Goal: Transaction & Acquisition: Purchase product/service

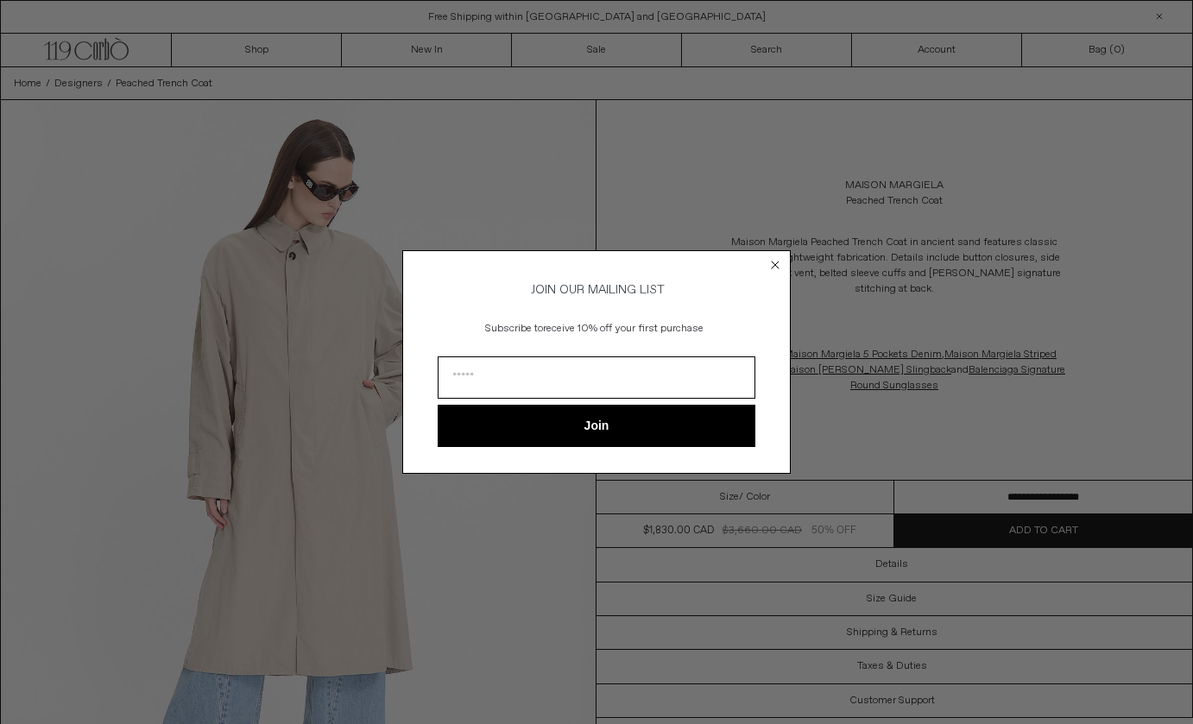
click at [776, 273] on form "JOIN OUR MAILING LIST Subscribe to receive 10% off your first purchase Join ***…" at bounding box center [596, 361] width 389 height 223
click at [774, 257] on circle "Close dialog" at bounding box center [776, 265] width 16 height 16
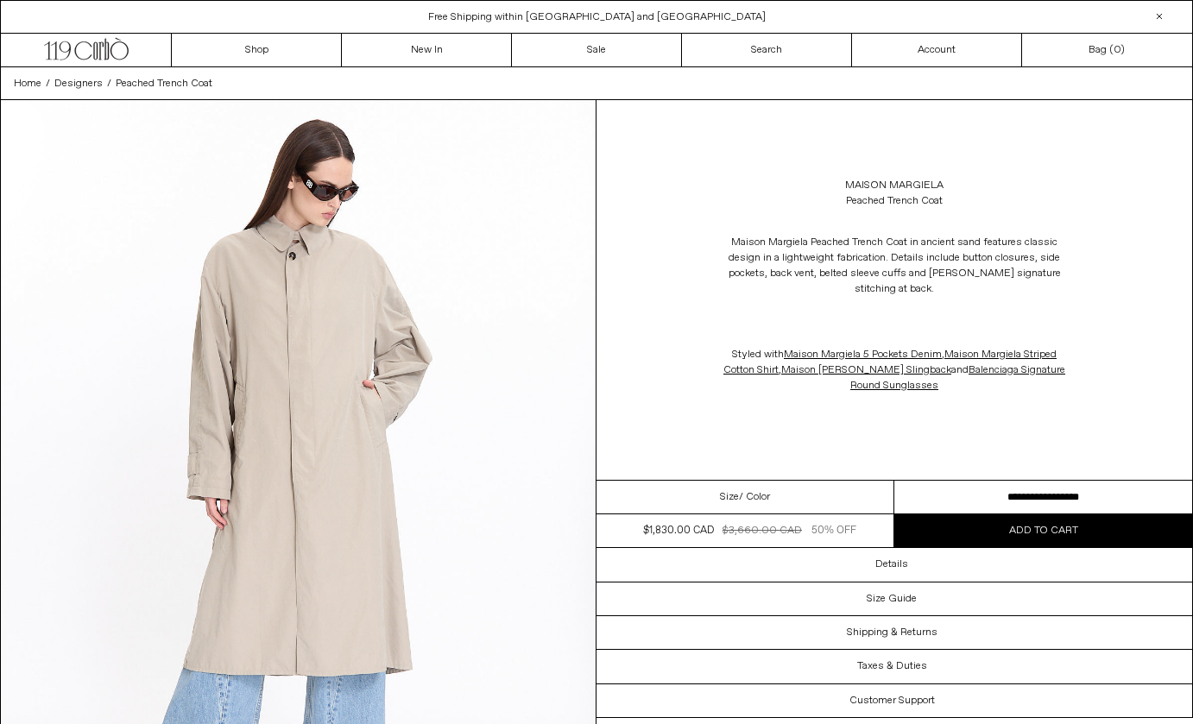
click at [756, 493] on span "/ Color" at bounding box center [754, 498] width 31 height 16
click at [747, 498] on span "/ Color" at bounding box center [754, 498] width 31 height 16
click at [725, 502] on span "Size" at bounding box center [729, 498] width 19 height 16
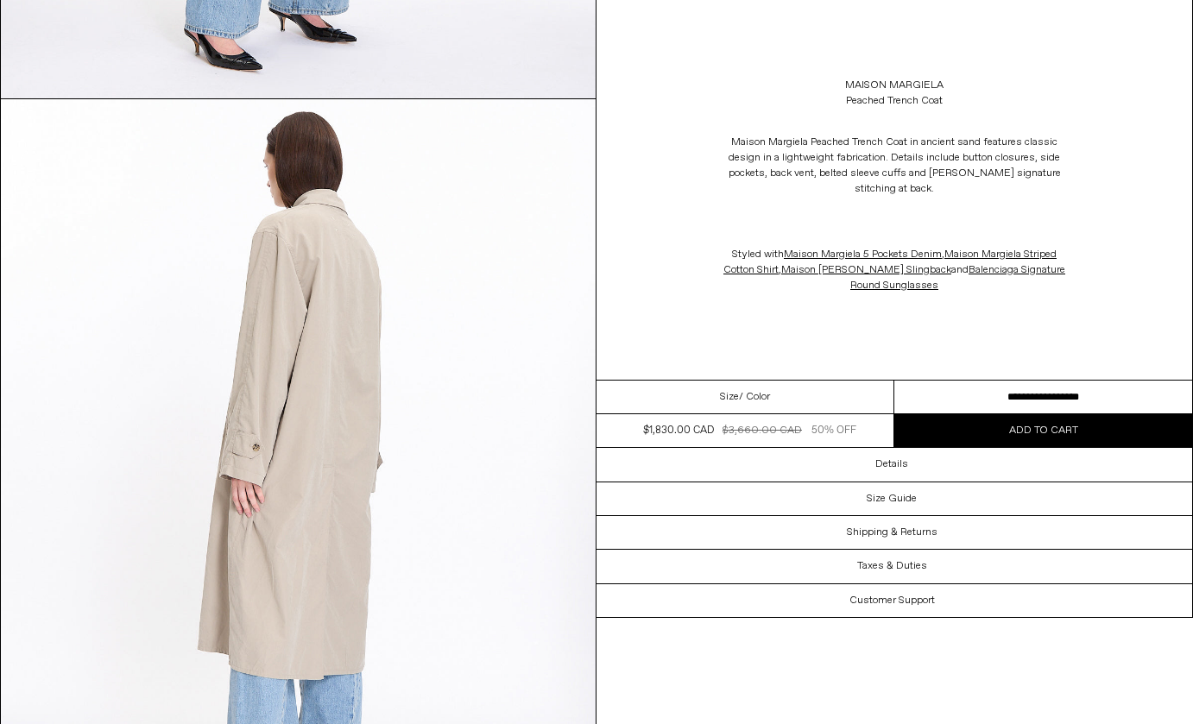
scroll to position [2225, 0]
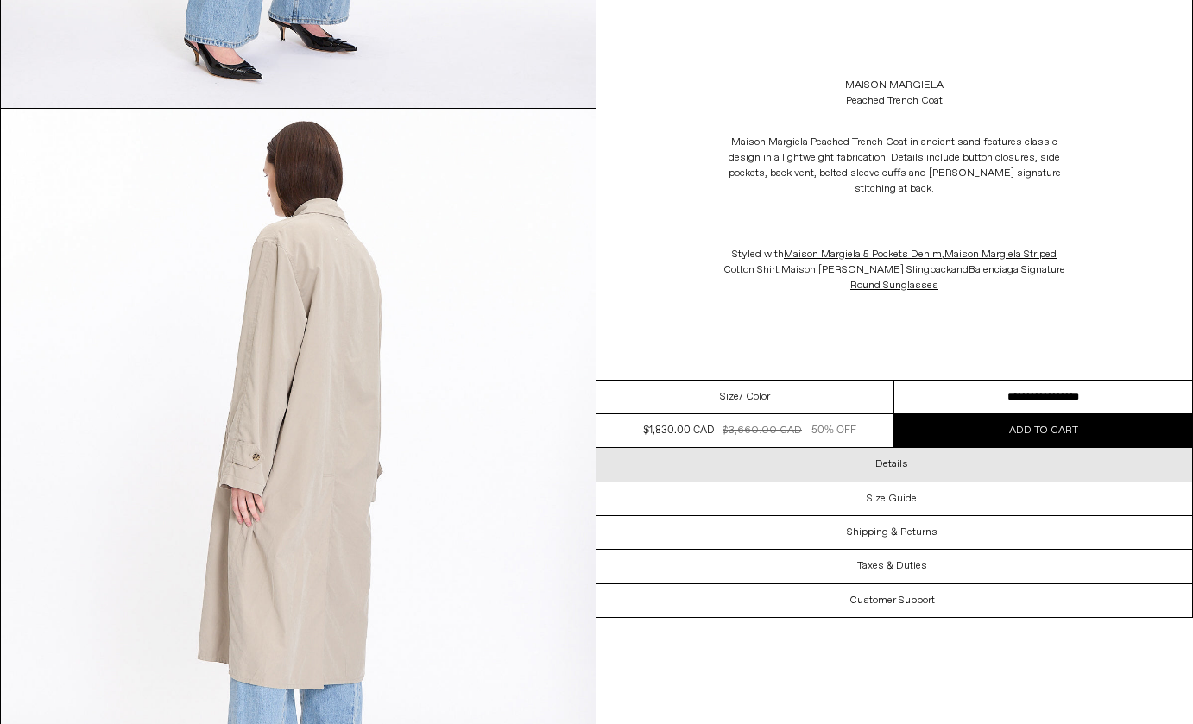
click at [789, 469] on div "Details" at bounding box center [895, 464] width 596 height 33
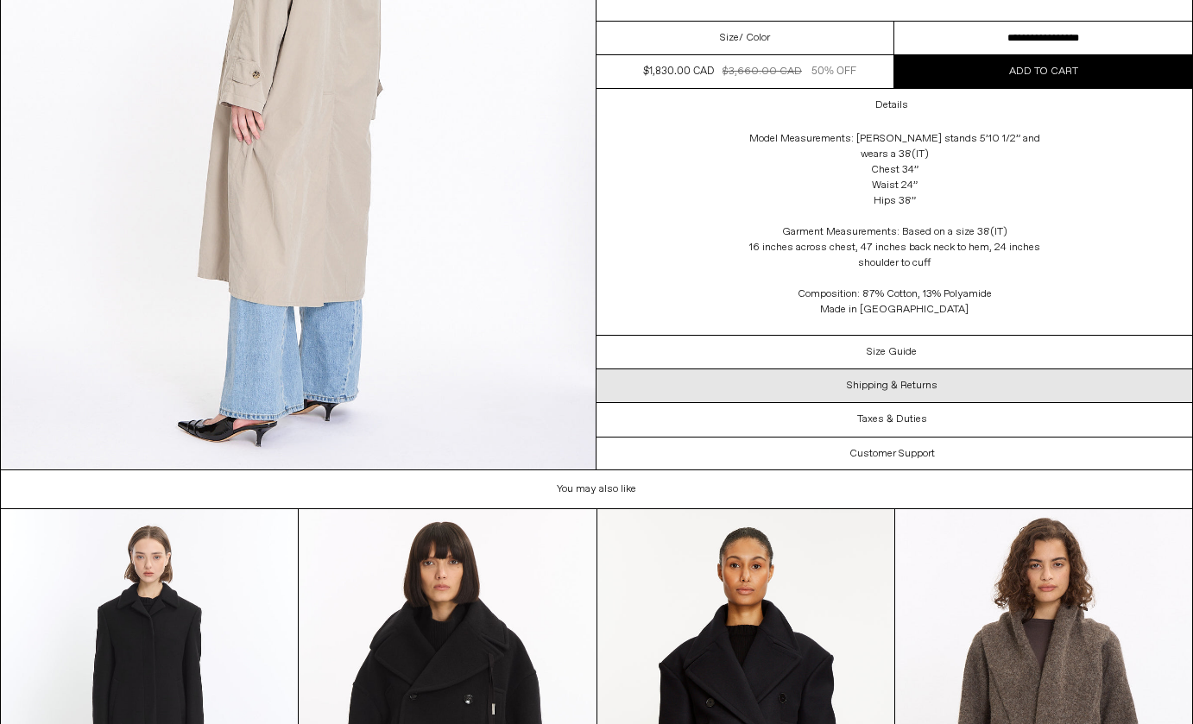
scroll to position [2607, 0]
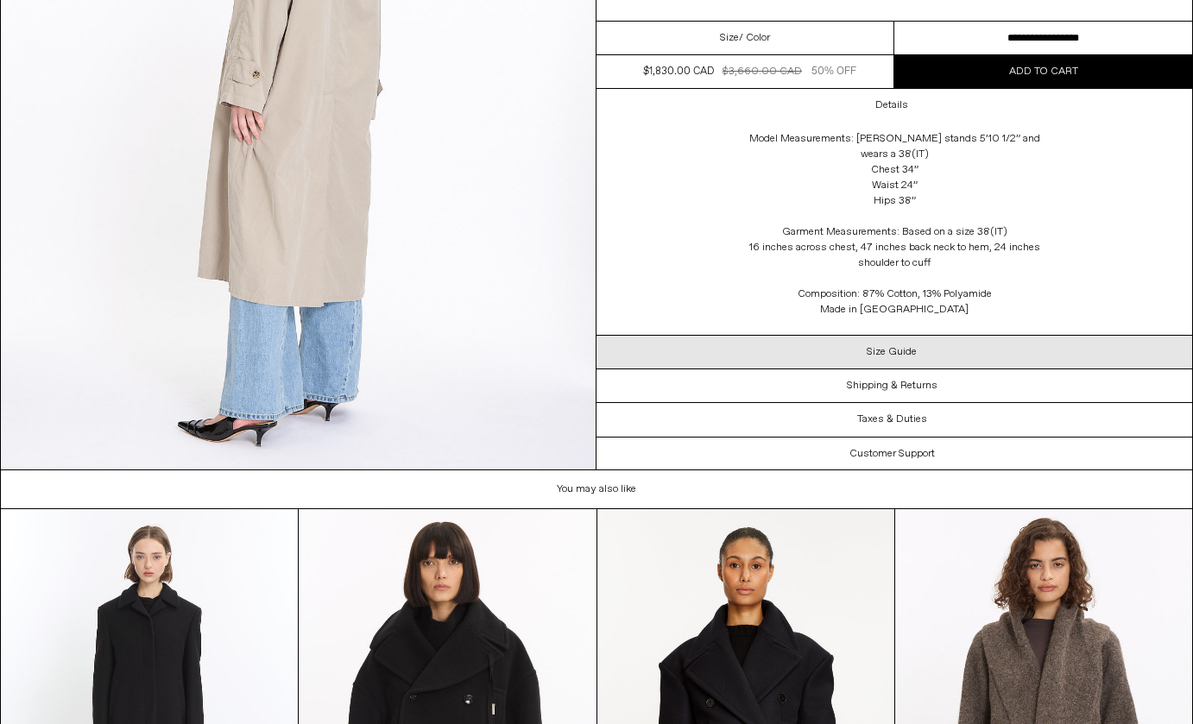
click at [824, 346] on div "Size Guide" at bounding box center [895, 351] width 596 height 33
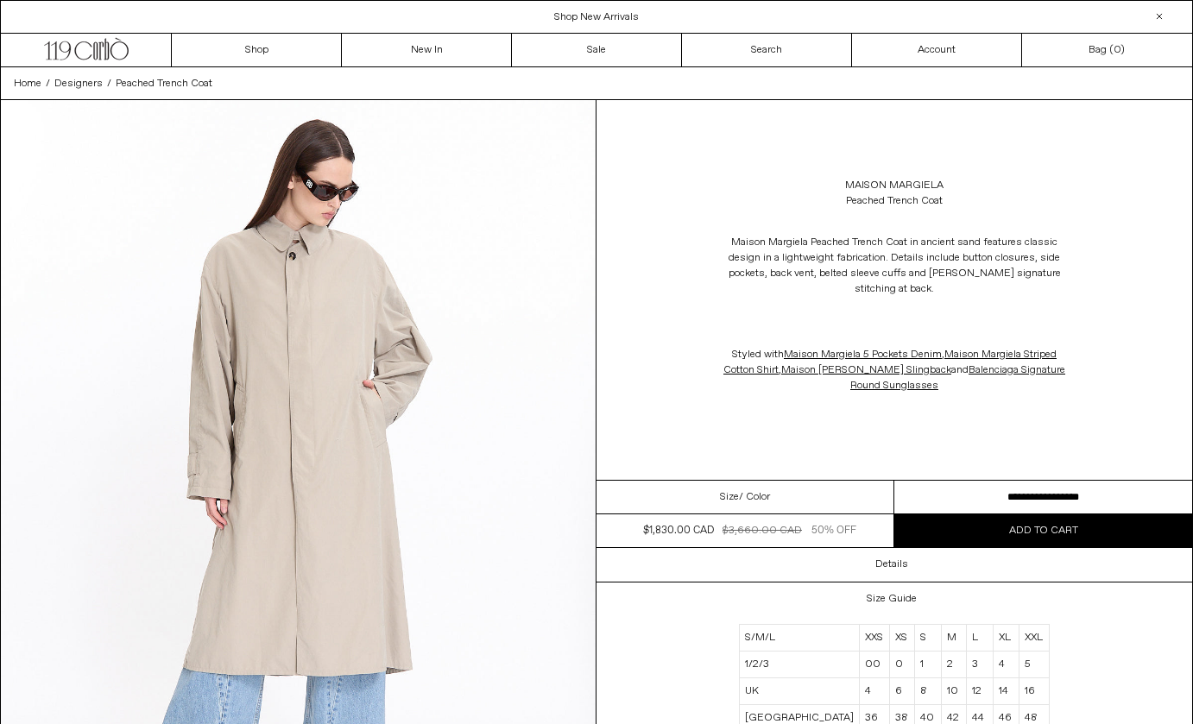
scroll to position [0, 0]
click at [418, 56] on link "New In" at bounding box center [427, 50] width 170 height 33
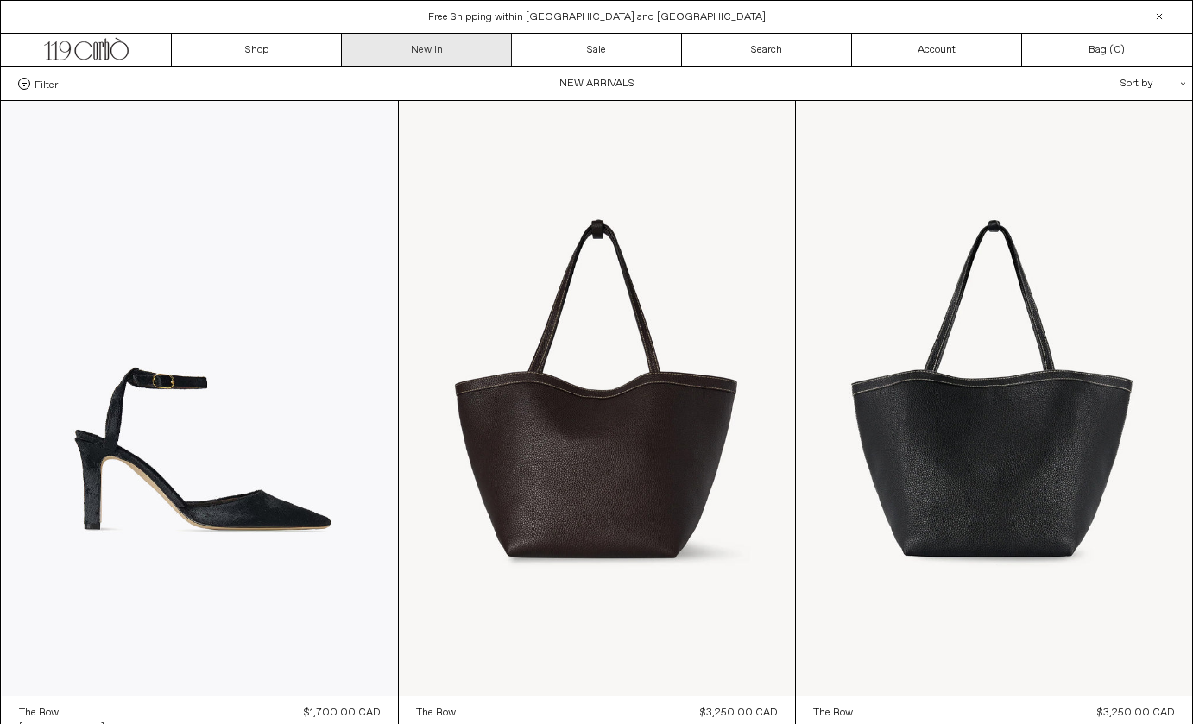
click at [400, 51] on link "New In" at bounding box center [427, 50] width 170 height 33
click at [417, 50] on link "New In" at bounding box center [427, 50] width 170 height 33
click at [460, 55] on link "New In" at bounding box center [427, 50] width 170 height 33
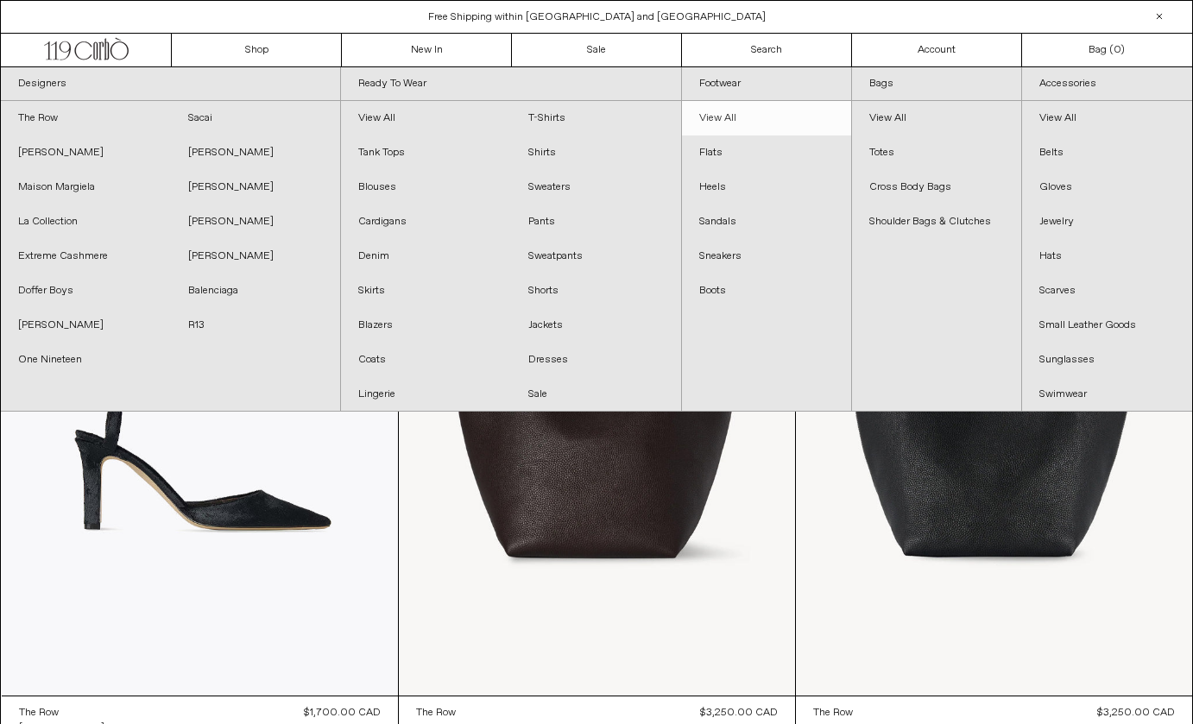
click at [717, 124] on link "View All" at bounding box center [766, 118] width 169 height 35
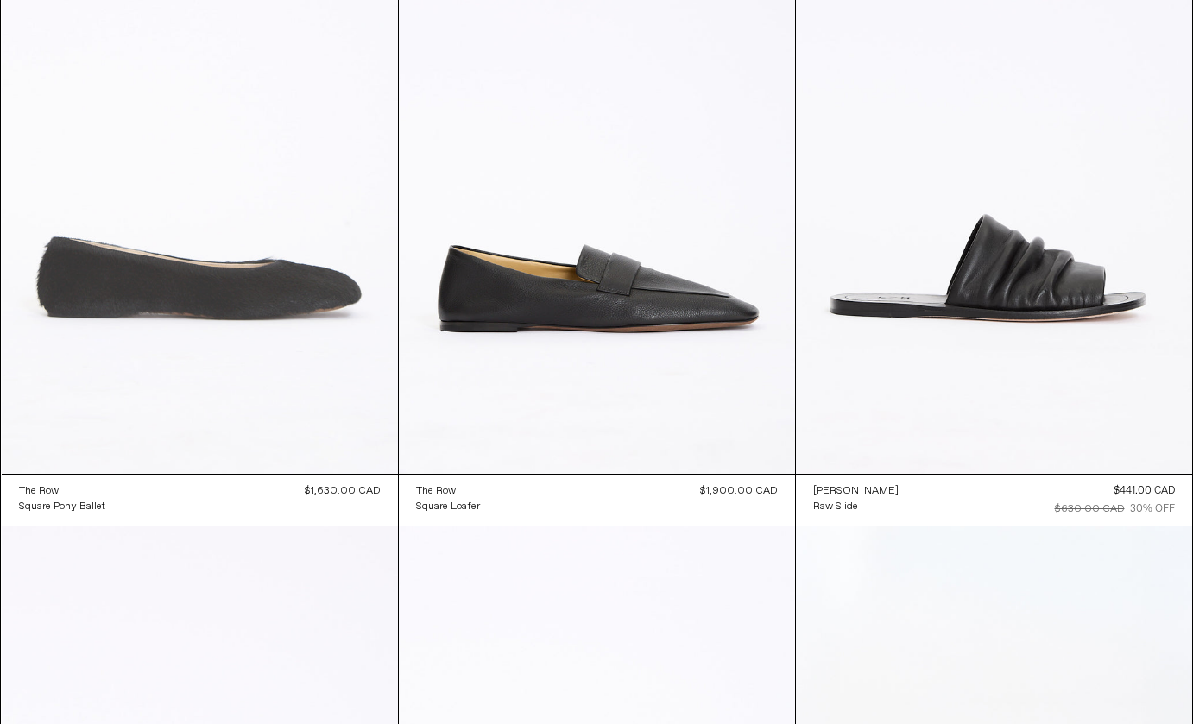
scroll to position [2801, 0]
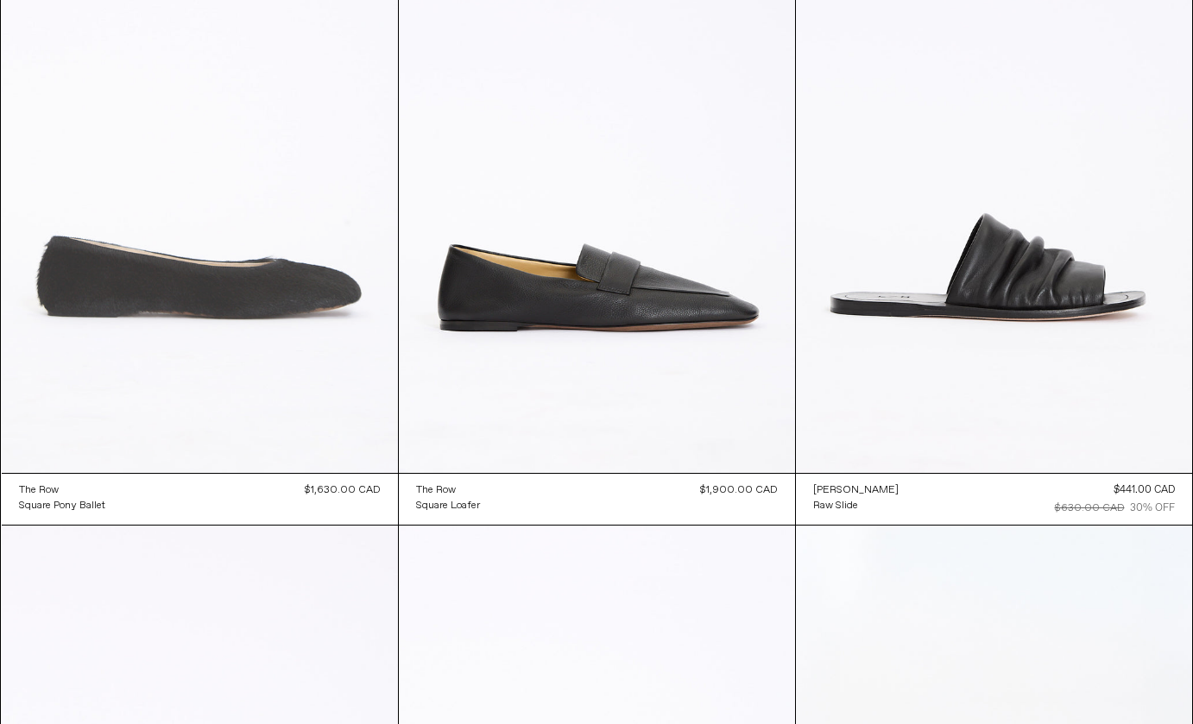
click at [263, 308] on at bounding box center [200, 175] width 396 height 595
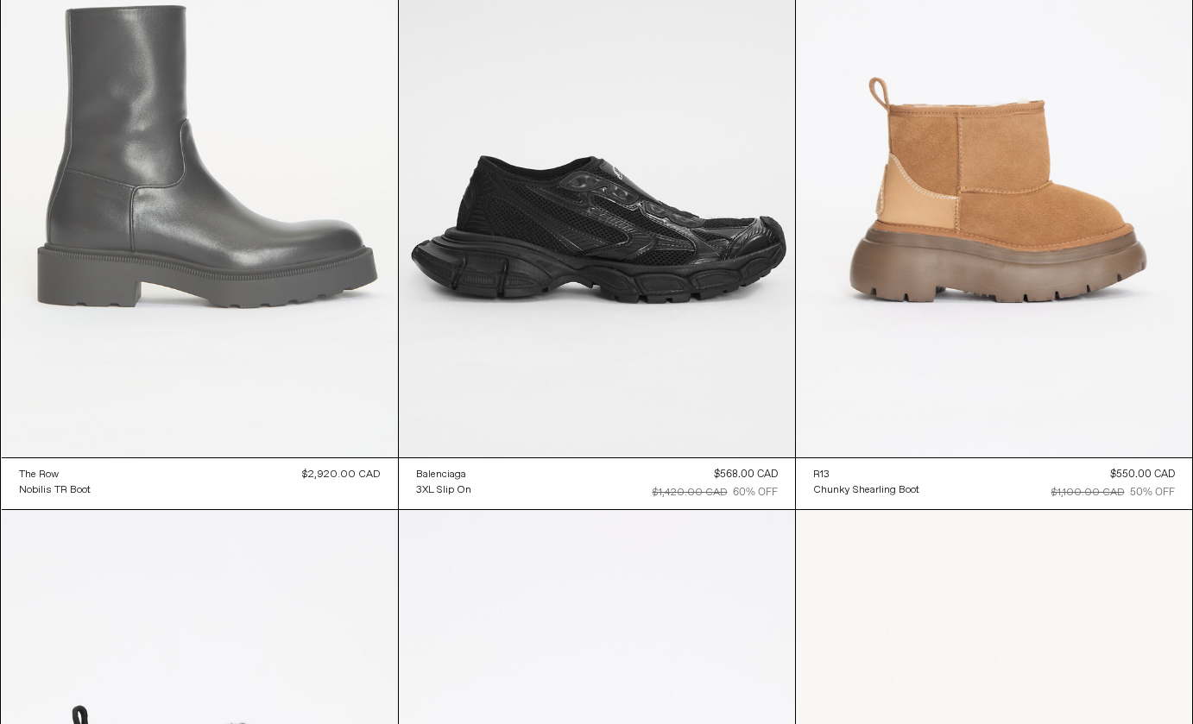
scroll to position [7344, 0]
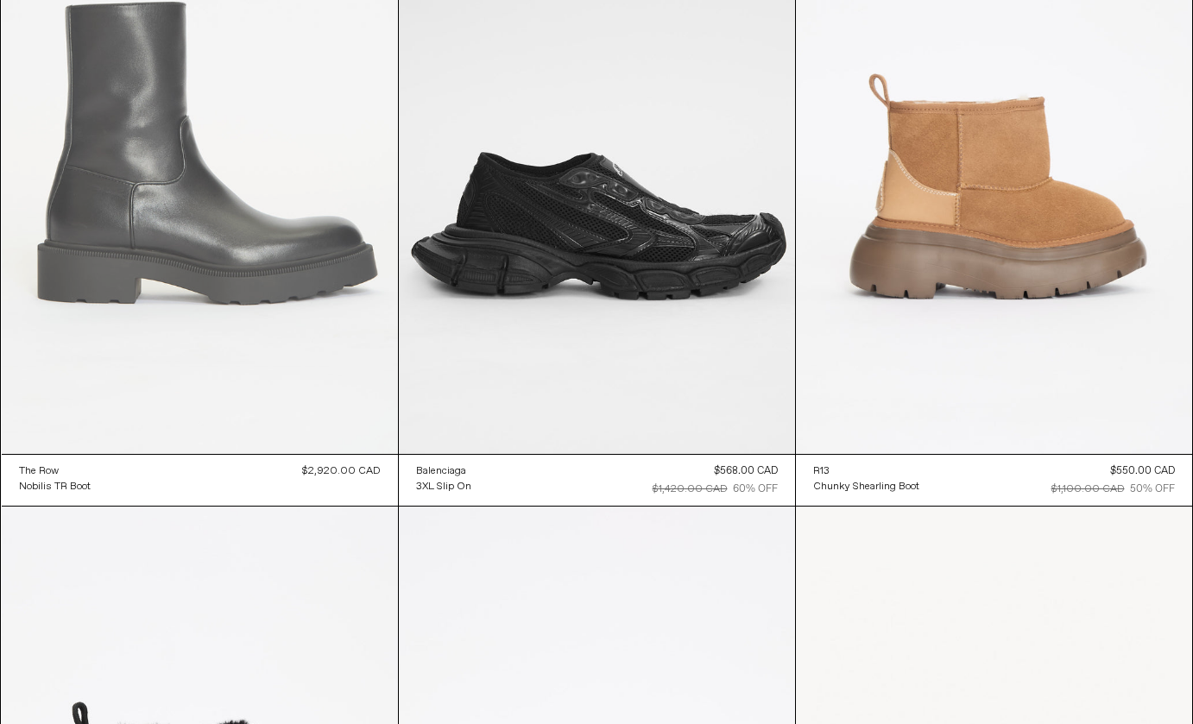
click at [129, 272] on at bounding box center [200, 157] width 396 height 595
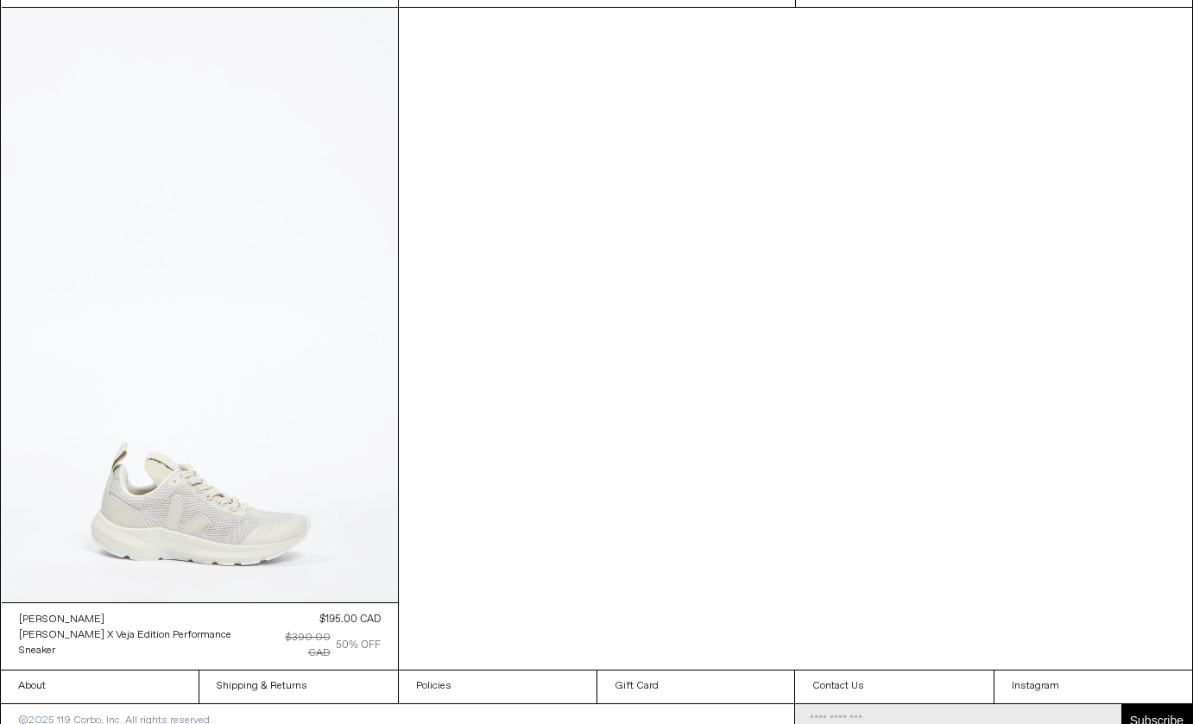
scroll to position [14313, 0]
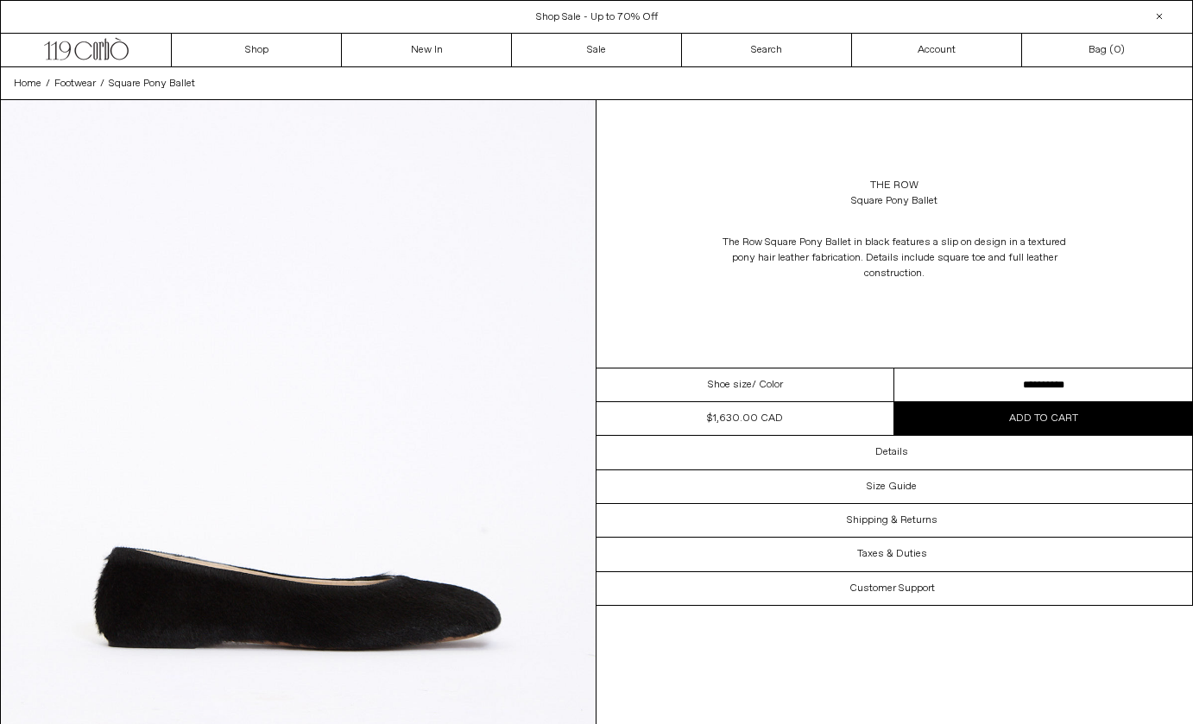
click at [660, 389] on div "Shoe size / Color" at bounding box center [746, 386] width 298 height 34
click at [692, 382] on div "Shoe size / Color" at bounding box center [746, 386] width 298 height 34
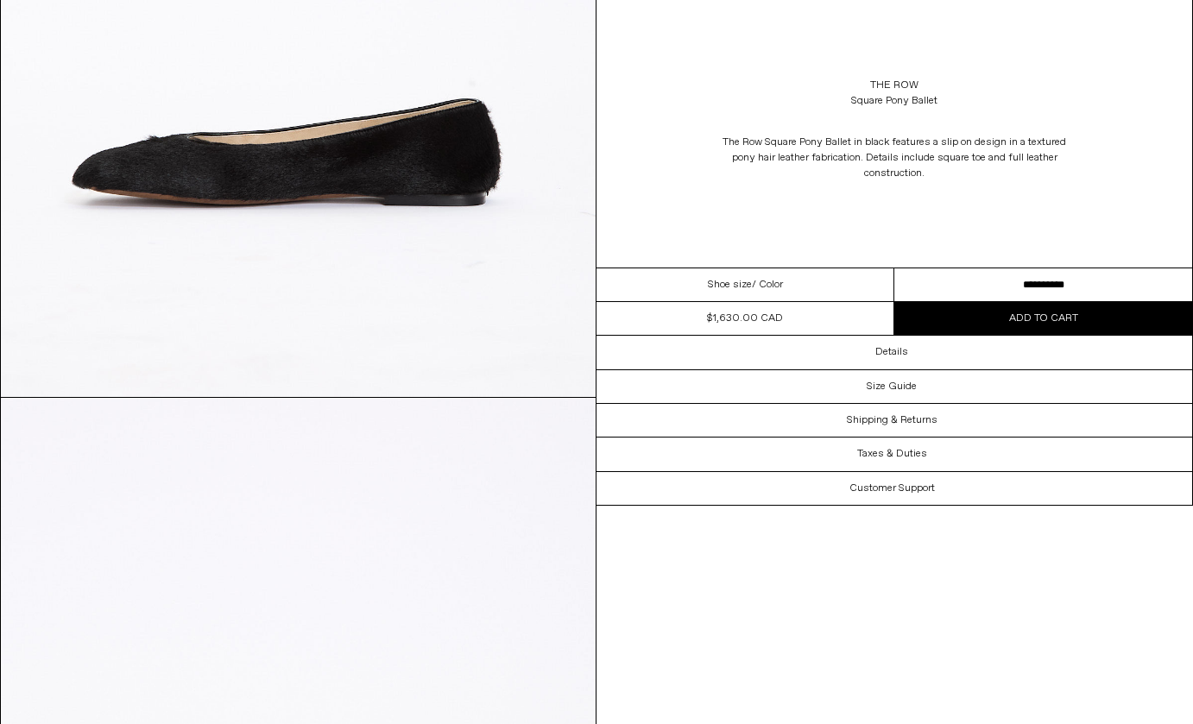
scroll to position [2689, 0]
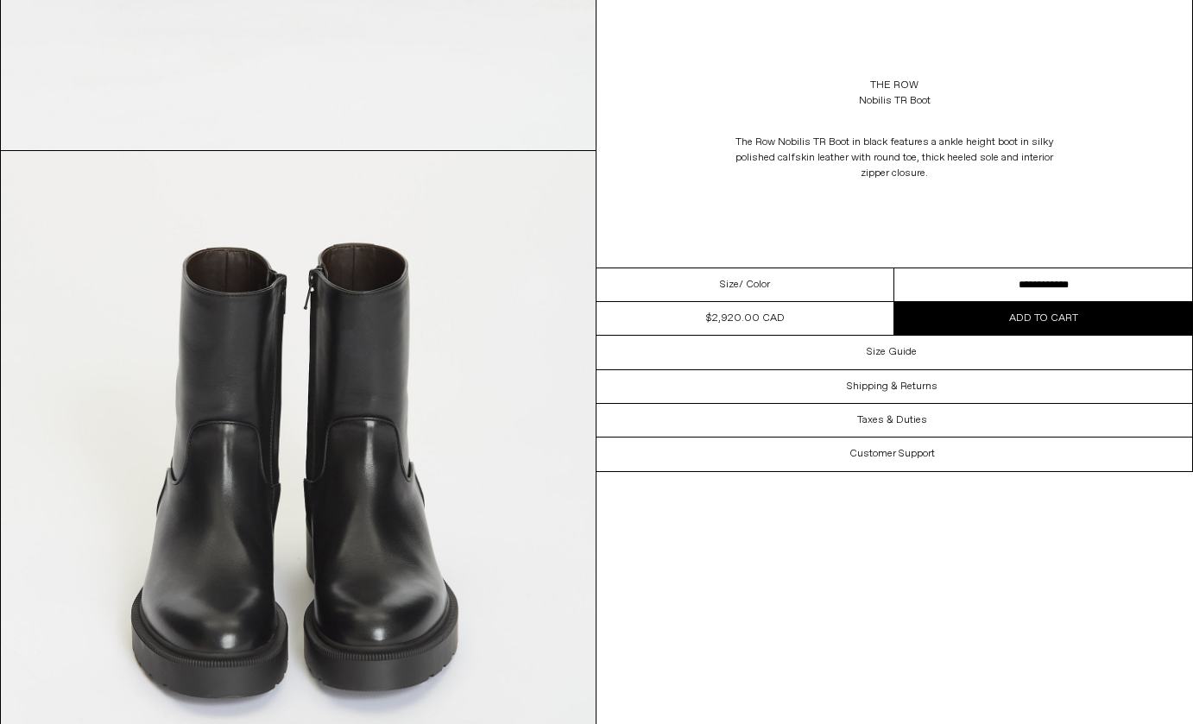
scroll to position [681, 0]
